Goal: Information Seeking & Learning: Learn about a topic

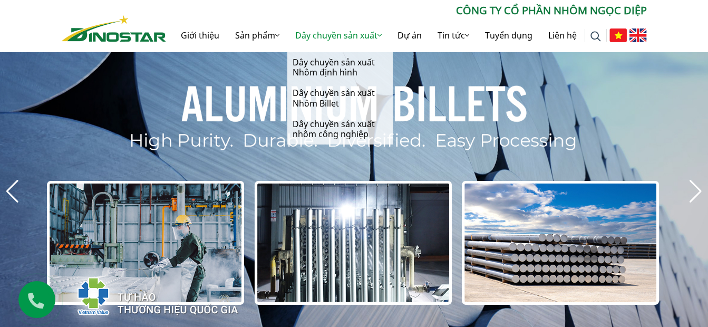
click at [359, 35] on link "Dây chuyền sản xuất" at bounding box center [338, 35] width 102 height 34
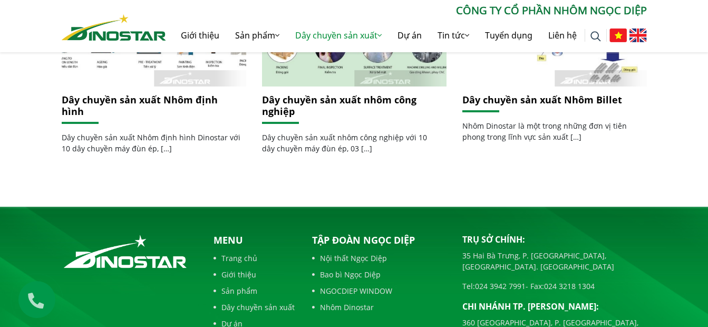
scroll to position [264, 0]
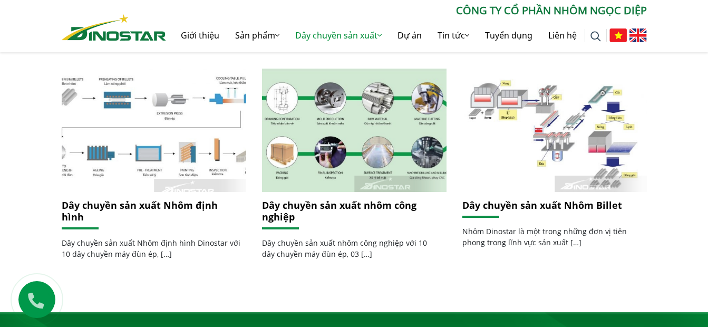
click at [186, 150] on img at bounding box center [154, 130] width 198 height 132
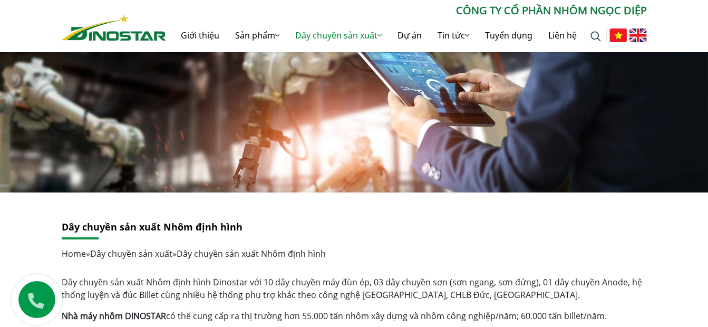
scroll to position [53, 0]
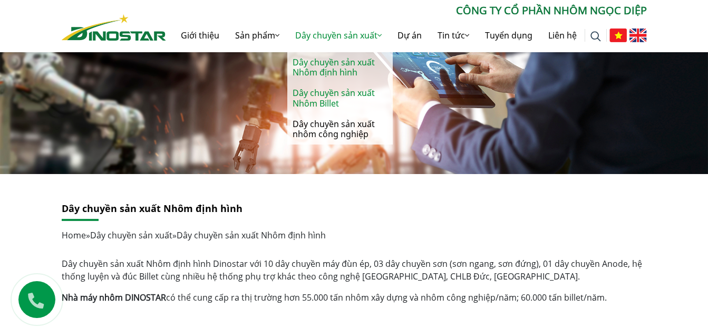
click at [330, 101] on link "Dây chuyền sản xuất Nhôm Billet" at bounding box center [339, 98] width 105 height 31
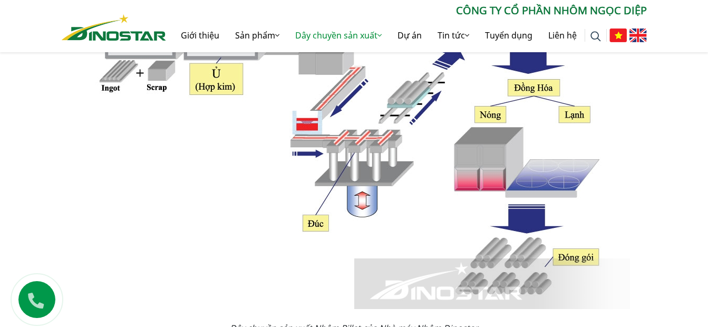
scroll to position [580, 0]
